Goal: Navigation & Orientation: Find specific page/section

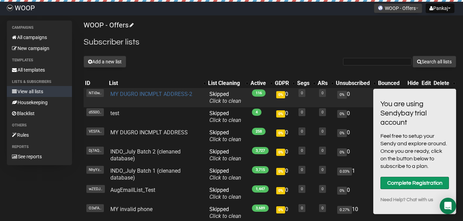
click at [166, 97] on link "MY DUGRO INCMPLT ADDRESS-2" at bounding box center [151, 94] width 82 height 7
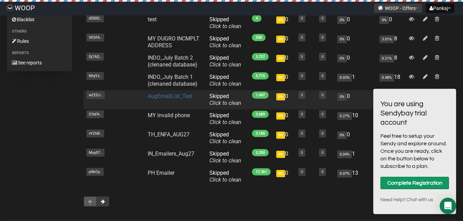
scroll to position [114, 0]
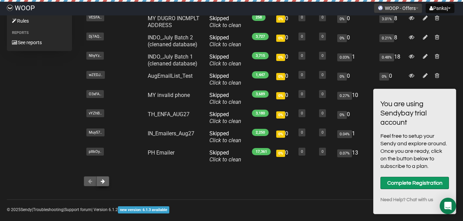
click at [105, 185] on button at bounding box center [102, 181] width 13 height 10
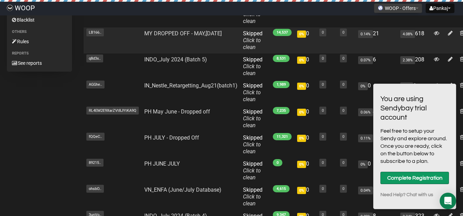
scroll to position [204, 0]
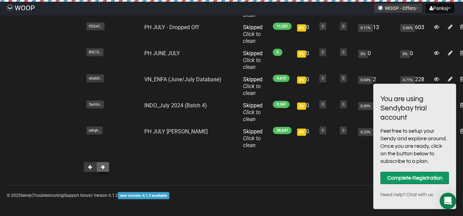
click at [102, 169] on span at bounding box center [103, 167] width 4 height 5
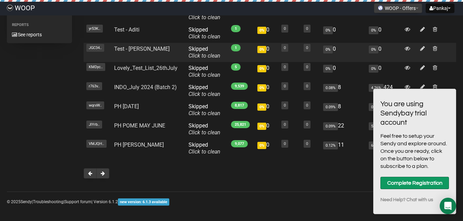
scroll to position [123, 0]
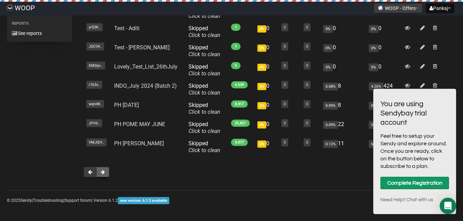
click at [108, 169] on button at bounding box center [102, 172] width 13 height 10
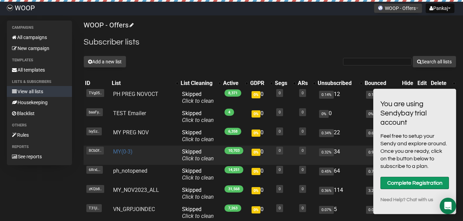
click at [127, 153] on link "MY(0-3)" at bounding box center [123, 151] width 20 height 7
click at [127, 152] on link "MY(0-3)" at bounding box center [123, 151] width 20 height 7
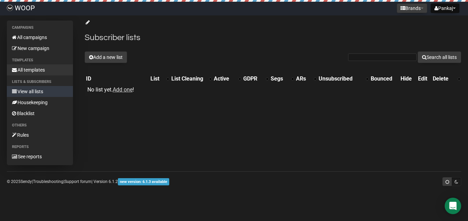
click at [39, 69] on link "All templates" at bounding box center [40, 69] width 66 height 11
click at [39, 35] on link "All campaigns" at bounding box center [40, 37] width 66 height 11
click at [450, 9] on button "Pankaj" at bounding box center [445, 8] width 29 height 10
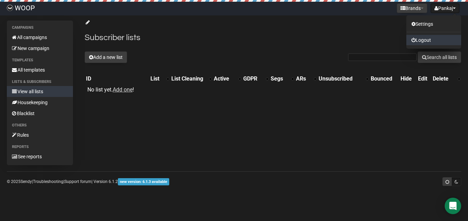
click at [434, 42] on link "Logout" at bounding box center [433, 40] width 55 height 10
